Goal: Find specific page/section: Find specific page/section

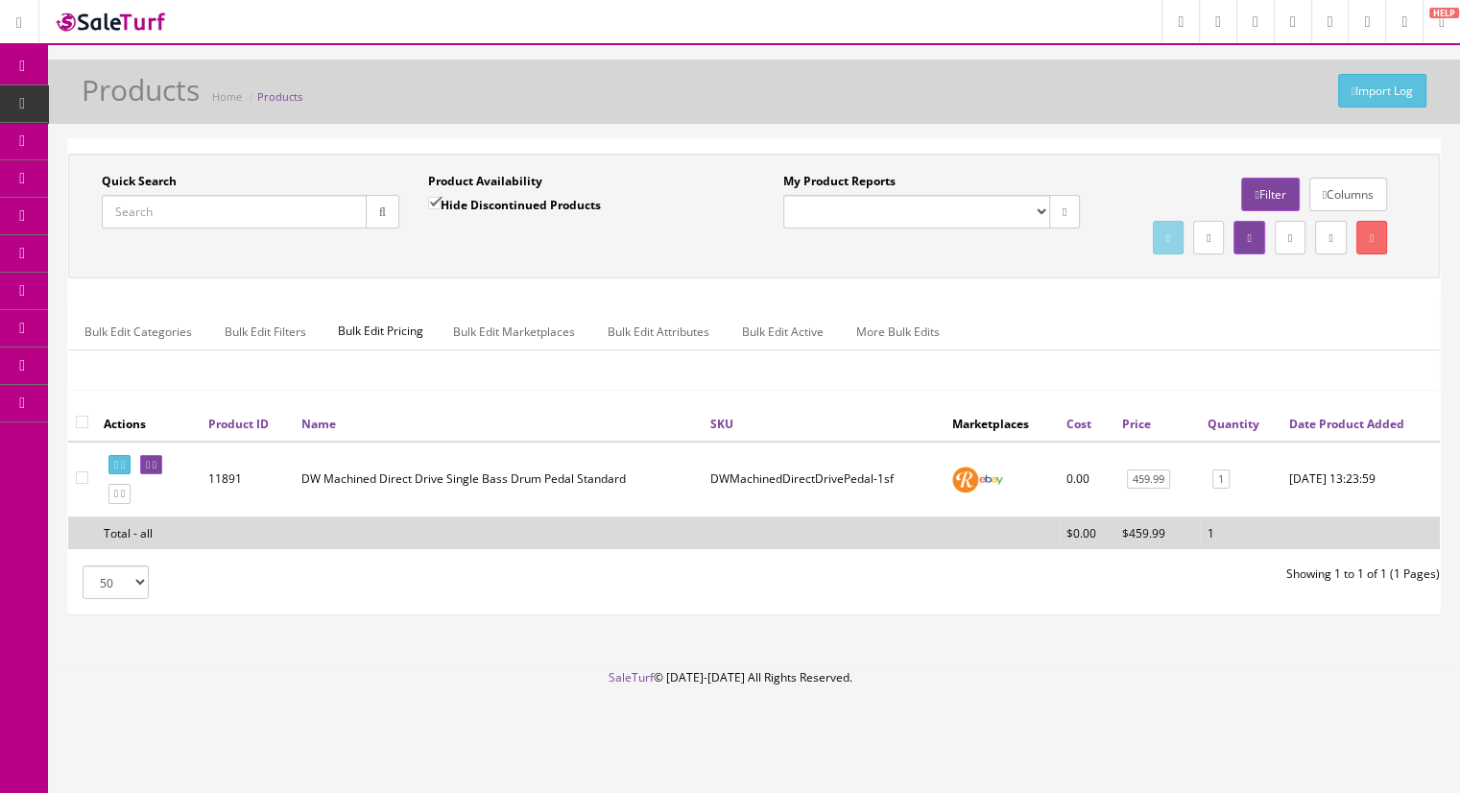
click at [158, 104] on span "Products" at bounding box center [147, 103] width 47 height 16
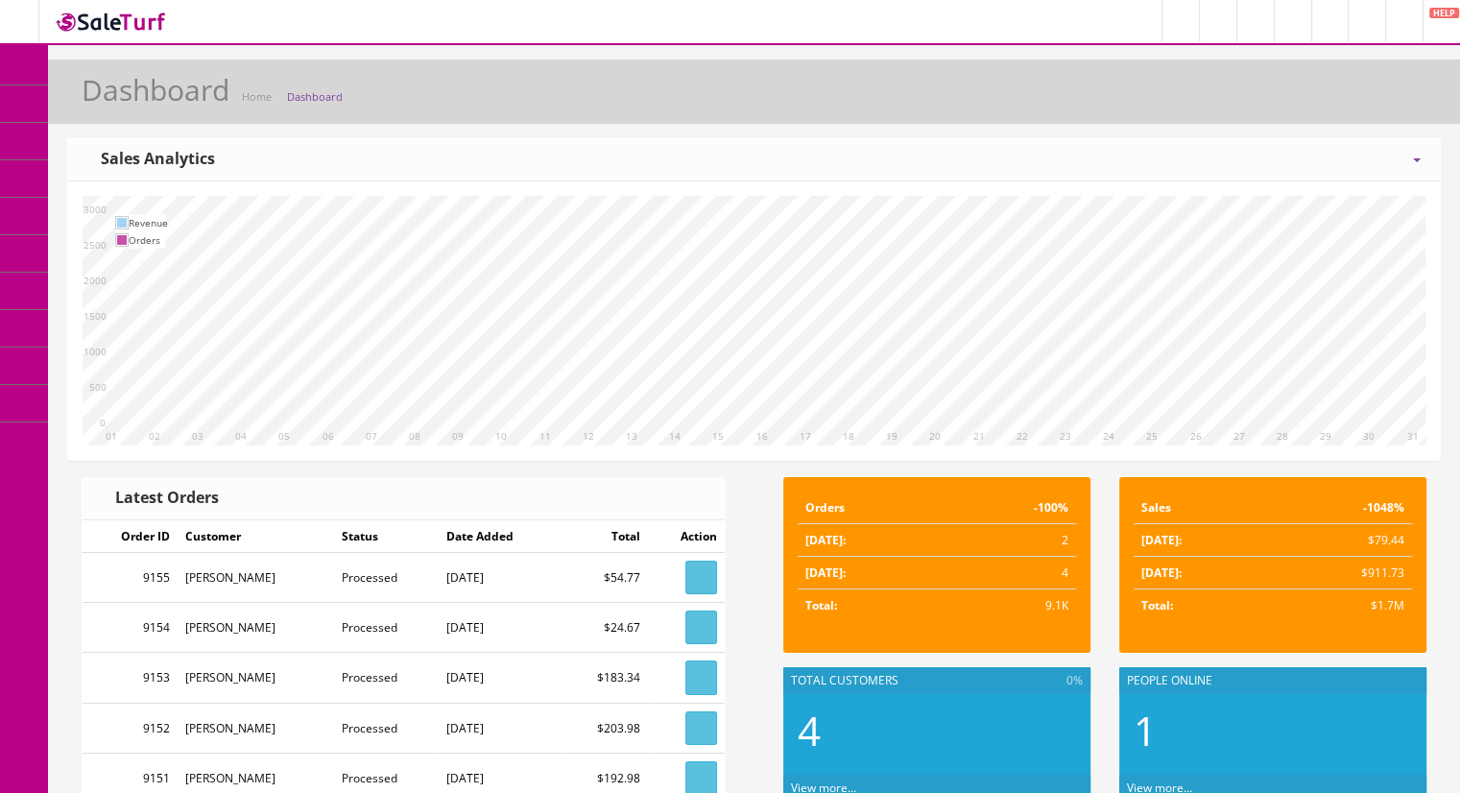
click at [154, 101] on span "Products" at bounding box center [137, 103] width 47 height 16
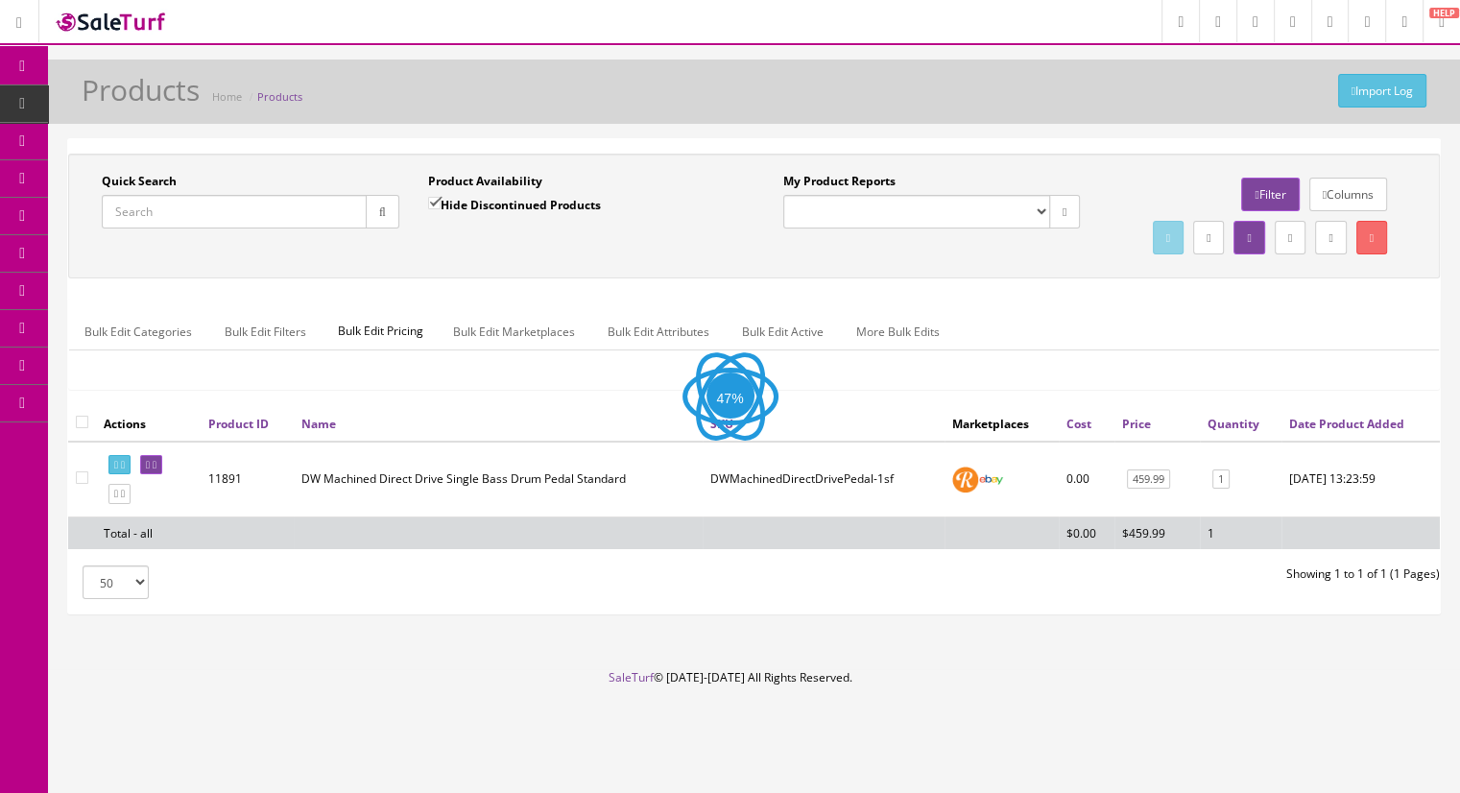
click at [154, 212] on input "Quick Search" at bounding box center [234, 212] width 265 height 34
paste input ": mapexsnarestand-20"
drag, startPoint x: 124, startPoint y: 210, endPoint x: 101, endPoint y: 212, distance: 23.1
click at [102, 212] on input ": mapexsnarestand-20" at bounding box center [234, 212] width 265 height 34
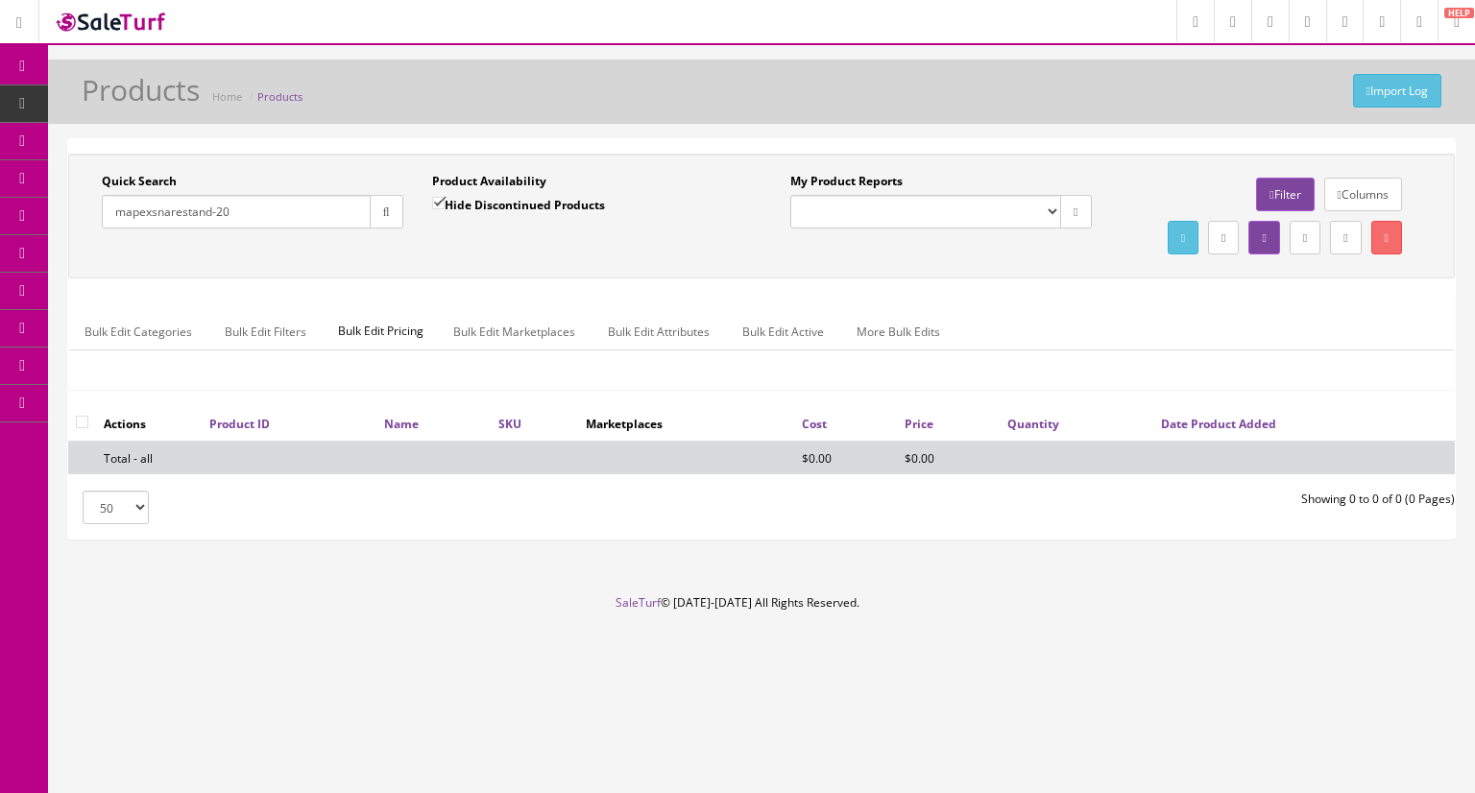
drag, startPoint x: 264, startPoint y: 216, endPoint x: 12, endPoint y: 204, distance: 252.8
click at [12, 204] on div "Research Trends Trending on Ebay Google Trends Amazon Insights (Login Before Cl…" at bounding box center [737, 396] width 1475 height 793
paste input ": pdx100-33"
drag, startPoint x: 119, startPoint y: 211, endPoint x: 86, endPoint y: 210, distance: 32.7
click at [87, 210] on div "Quick Search : pdx100-330 Date From" at bounding box center [252, 208] width 330 height 70
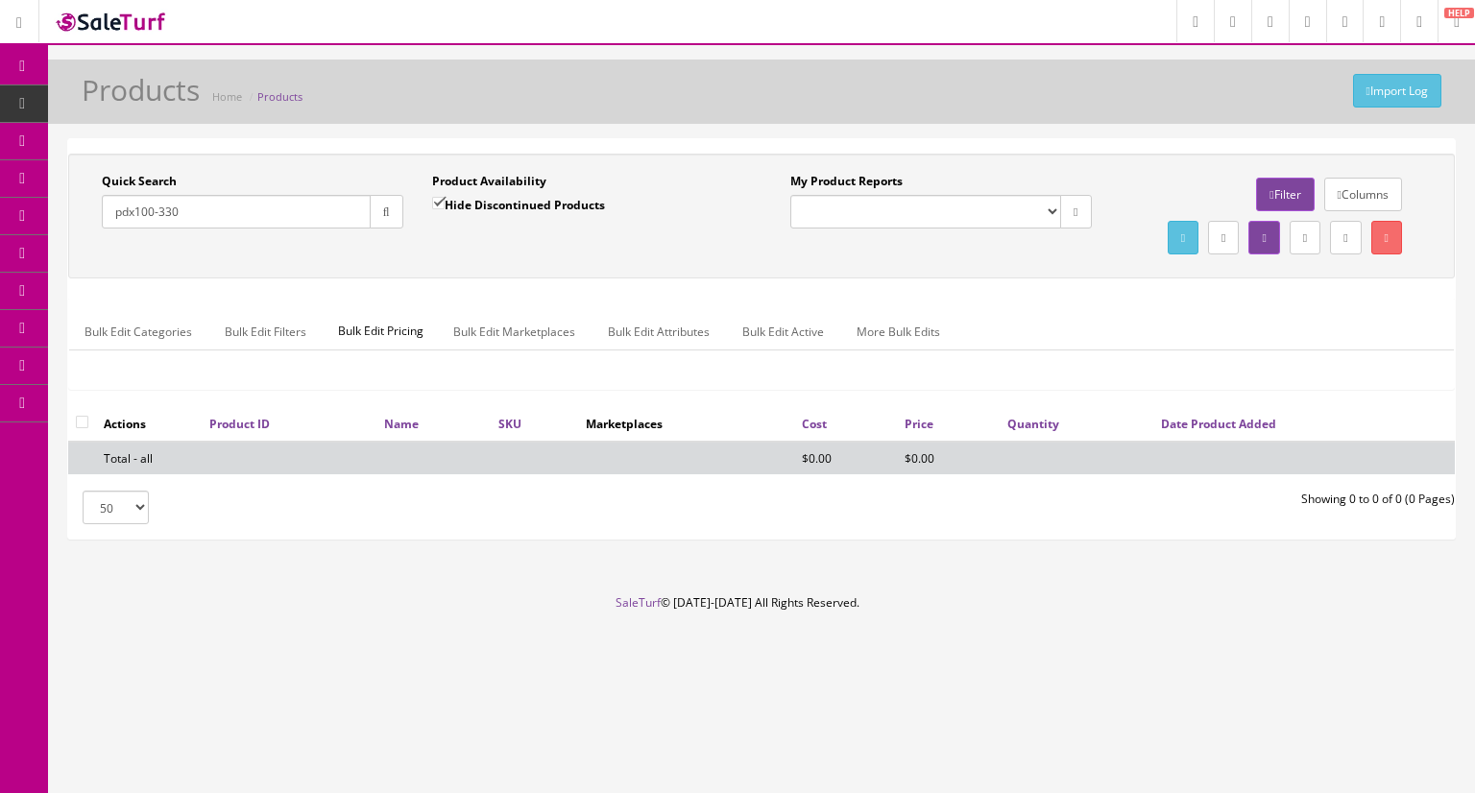
drag, startPoint x: 303, startPoint y: 216, endPoint x: -70, endPoint y: 216, distance: 373.5
click at [0, 216] on html "Research Trends Trending on Ebay Google Trends Amazon Insights (Login Before Cl…" at bounding box center [737, 396] width 1475 height 793
click at [253, 225] on input "pdx100-330" at bounding box center [236, 212] width 269 height 34
click at [210, 218] on input "pdx100-330" at bounding box center [236, 212] width 269 height 34
drag, startPoint x: 183, startPoint y: 216, endPoint x: 154, endPoint y: 226, distance: 31.3
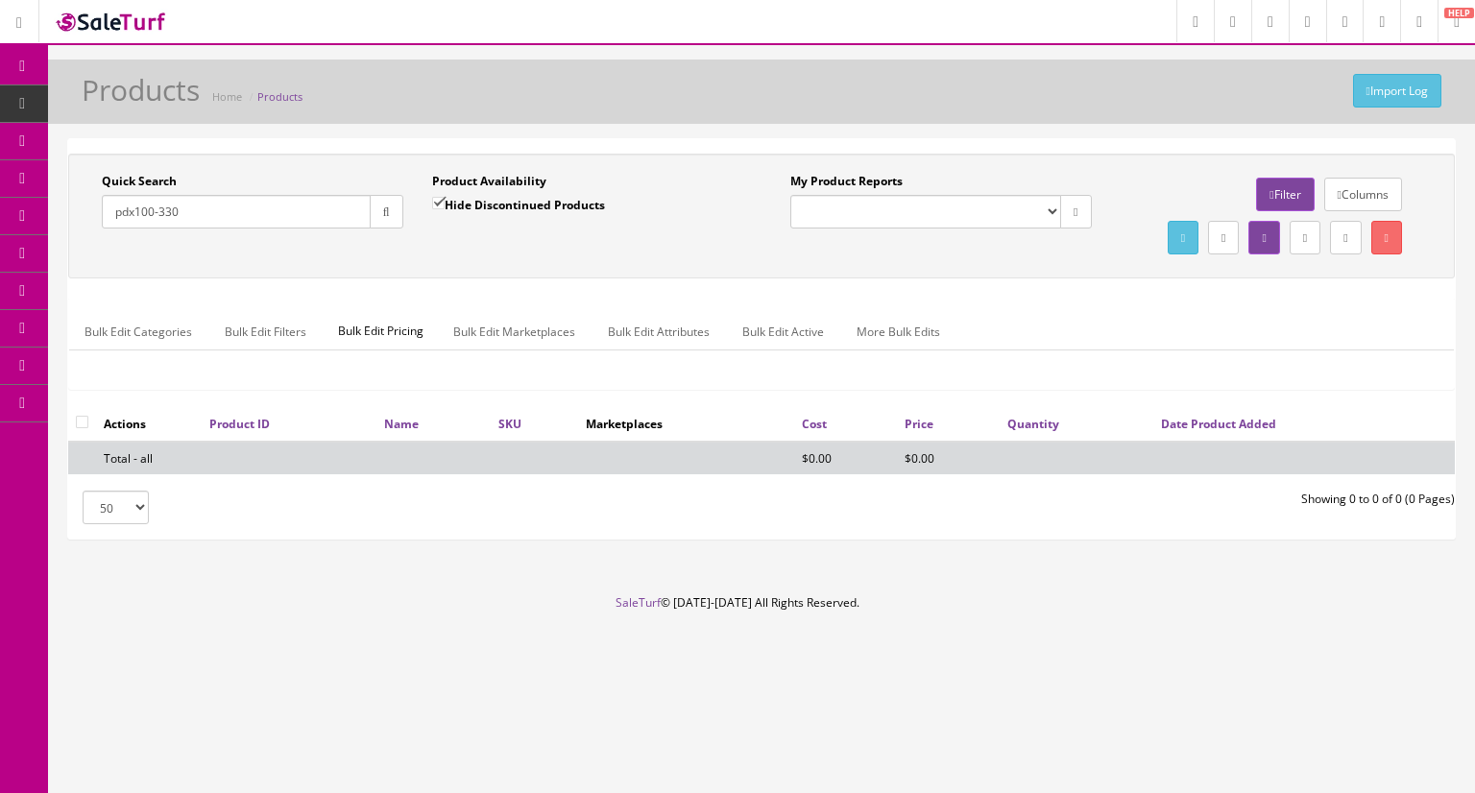
click at [154, 226] on input "pdx100-330" at bounding box center [236, 212] width 269 height 34
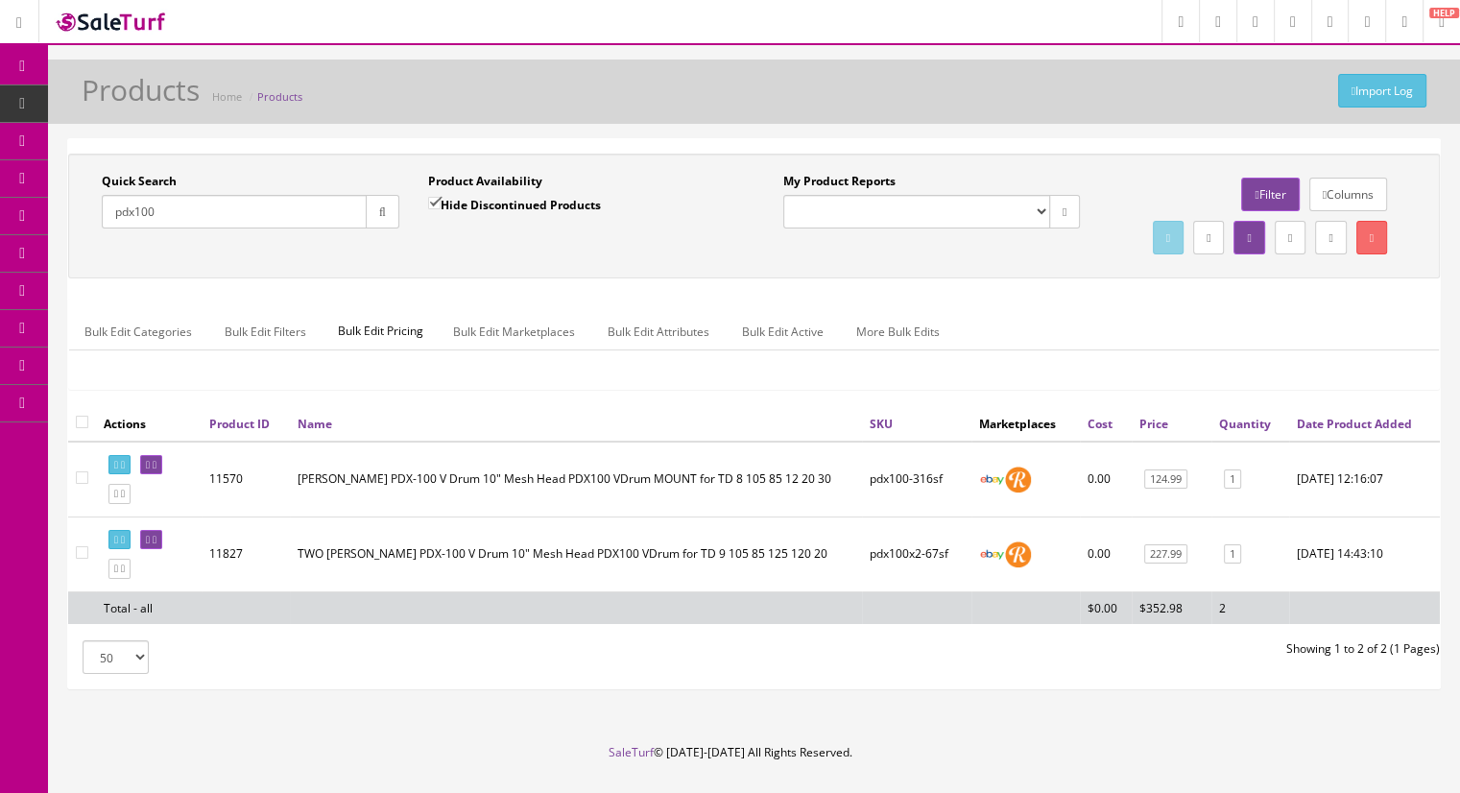
type input "pdx100"
